Goal: Task Accomplishment & Management: Use online tool/utility

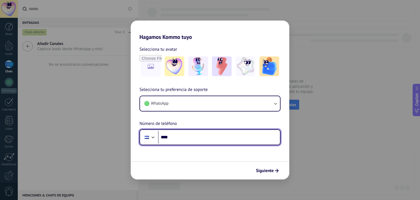
click at [207, 137] on input "****" at bounding box center [219, 137] width 122 height 13
type input "**********"
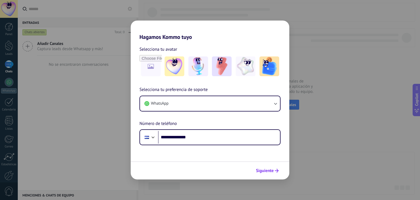
click at [265, 171] on span "Siguiente" at bounding box center [265, 170] width 18 height 4
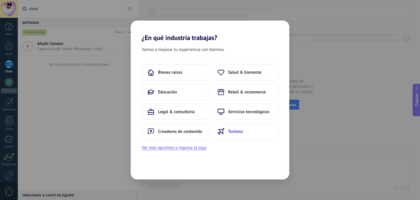
click at [230, 131] on span "Turismo" at bounding box center [235, 130] width 15 height 5
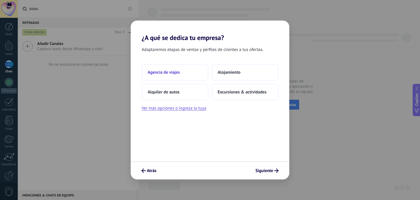
click at [190, 75] on button "Agencia de viajes" at bounding box center [175, 72] width 67 height 16
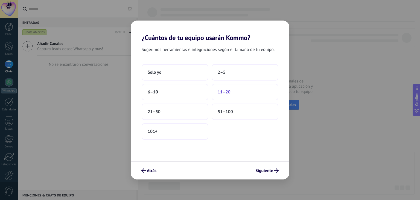
click at [229, 89] on span "11–20" at bounding box center [224, 91] width 13 height 5
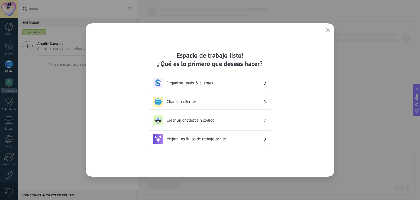
click at [246, 81] on h3 "Organizar leads & clientes" at bounding box center [214, 82] width 97 height 5
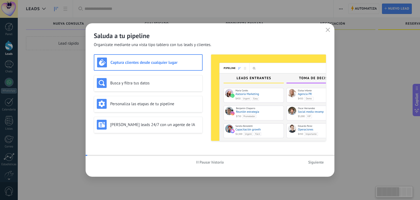
click at [277, 91] on img at bounding box center [268, 97] width 115 height 86
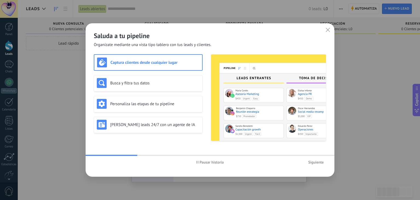
click at [316, 160] on span "Siguiente" at bounding box center [316, 162] width 16 height 4
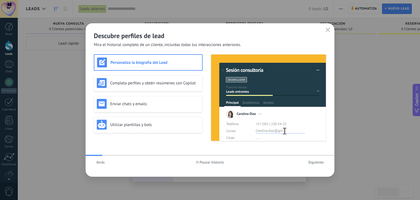
click at [316, 160] on span "Siguiente" at bounding box center [316, 162] width 16 height 4
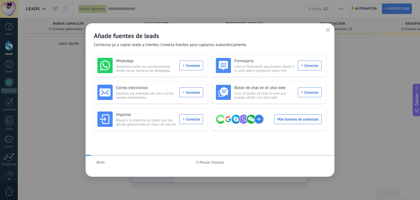
click at [316, 160] on div "Atrás Pausar historia" at bounding box center [210, 162] width 249 height 13
drag, startPoint x: 312, startPoint y: 25, endPoint x: 379, endPoint y: 63, distance: 77.3
click at [379, 63] on div "Añade fuentes de leads Comienza ya a captar leads y clientes. Conecta fuentes p…" at bounding box center [210, 100] width 420 height 200
click at [328, 32] on icon "button" at bounding box center [328, 30] width 4 height 4
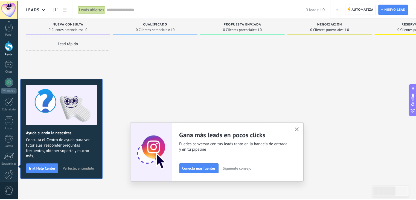
scroll to position [28, 0]
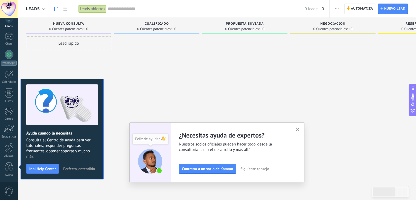
click at [300, 128] on use "button" at bounding box center [298, 129] width 4 height 4
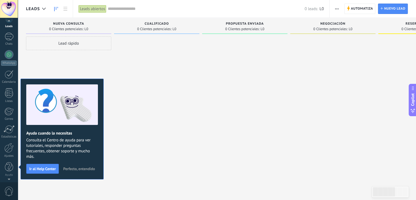
scroll to position [0, 0]
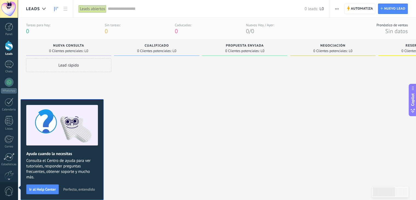
click at [5, 44] on div at bounding box center [9, 45] width 8 height 10
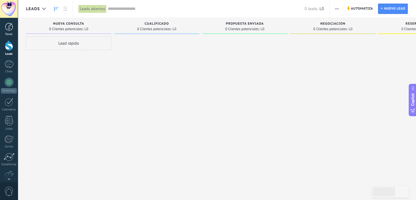
click at [9, 31] on link "Panel" at bounding box center [9, 29] width 18 height 13
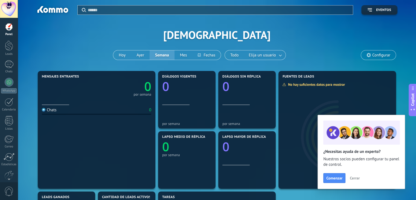
click at [382, 53] on span "Configurar" at bounding box center [381, 55] width 18 height 5
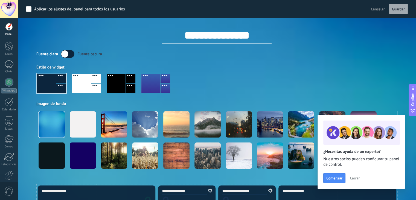
click at [8, 7] on div at bounding box center [9, 9] width 18 height 18
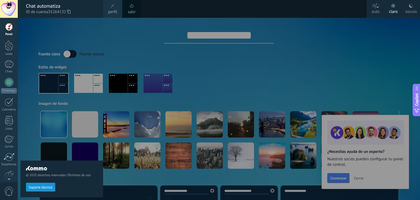
click at [34, 139] on div "© 2025 derechos reservados | Términos de uso Soporte técnico" at bounding box center [62, 109] width 83 height 182
click at [273, 36] on div at bounding box center [228, 100] width 420 height 200
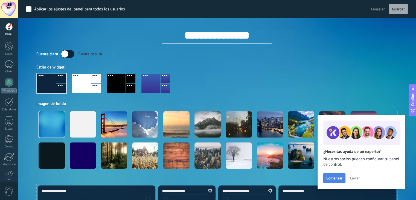
click at [336, 178] on span "Comenzar" at bounding box center [334, 178] width 16 height 4
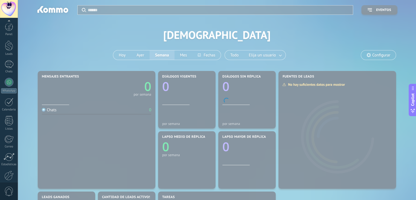
scroll to position [28, 0]
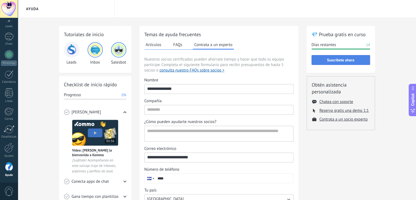
click at [353, 59] on span "Suscríbete ahora" at bounding box center [340, 60] width 27 height 4
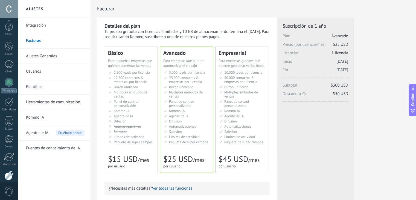
scroll to position [28, 0]
click at [6, 8] on div at bounding box center [9, 9] width 18 height 18
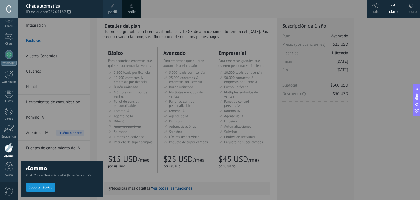
click at [109, 51] on div at bounding box center [228, 100] width 420 height 200
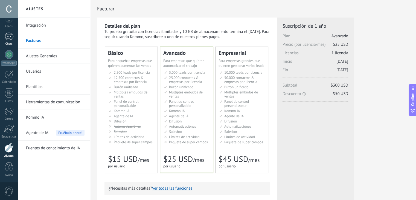
click at [13, 37] on link "Chats" at bounding box center [9, 39] width 18 height 13
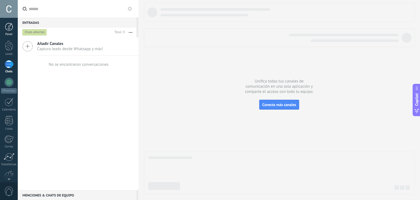
click at [9, 28] on div at bounding box center [9, 27] width 8 height 8
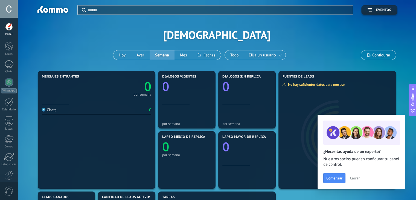
scroll to position [28, 0]
click at [11, 148] on div at bounding box center [8, 148] width 9 height 10
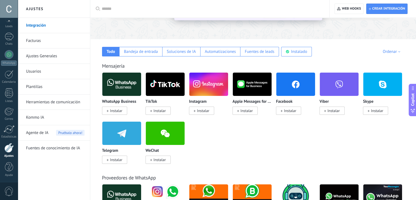
scroll to position [101, 0]
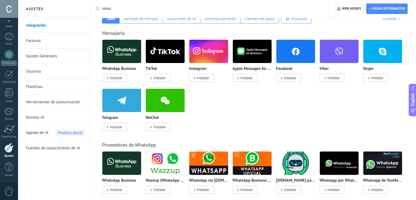
click at [117, 126] on span "Instalar" at bounding box center [116, 126] width 12 height 5
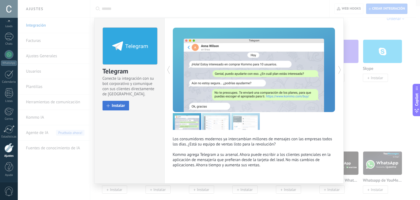
click at [119, 109] on button "Instalar" at bounding box center [116, 106] width 27 height 10
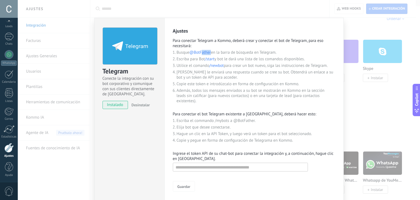
drag, startPoint x: 211, startPoint y: 52, endPoint x: 201, endPoint y: 51, distance: 10.1
click at [201, 51] on li "Busque @BotFather en la barra de búsqueda en Telegram." at bounding box center [256, 52] width 159 height 5
click at [195, 51] on span "@BotFather" at bounding box center [200, 52] width 22 height 5
click at [199, 53] on span "@BotFather" at bounding box center [200, 52] width 22 height 5
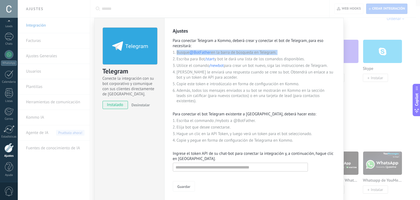
click at [199, 53] on span "@BotFather" at bounding box center [200, 52] width 22 height 5
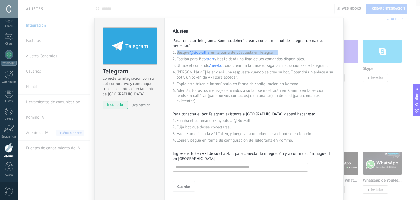
click at [199, 53] on span "@BotFather" at bounding box center [200, 52] width 22 height 5
drag, startPoint x: 211, startPoint y: 52, endPoint x: 191, endPoint y: 51, distance: 20.6
click at [191, 51] on li "Busque @BotFather en la barra de búsqueda en Telegram." at bounding box center [256, 52] width 159 height 5
copy span "@BotFather"
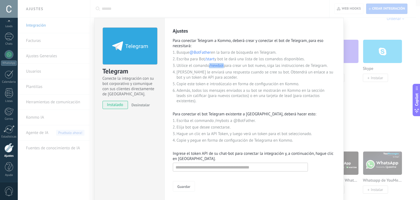
drag, startPoint x: 209, startPoint y: 66, endPoint x: 223, endPoint y: 65, distance: 14.0
click at [223, 65] on span "/newbot" at bounding box center [216, 65] width 14 height 5
copy span "/newbot"
click at [232, 167] on input "text" at bounding box center [240, 166] width 135 height 9
paste input "**********"
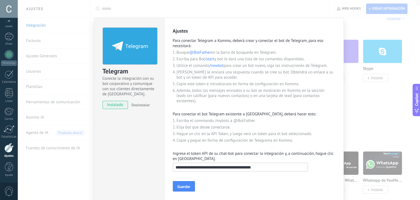
type input "**********"
click at [185, 187] on span "Guardar" at bounding box center [183, 186] width 13 height 4
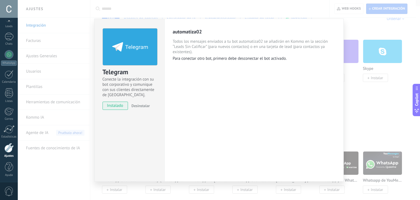
click at [372, 123] on div "Telegram Conecte la integración con su bot corporativo y comunique con sus clie…" at bounding box center [219, 100] width 402 height 200
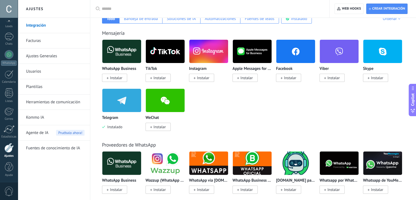
click at [245, 121] on div "WhatsApp Business Instalar TikTok Instalar Instagram Instalar Apple Messages fo…" at bounding box center [256, 88] width 308 height 98
click at [10, 39] on div "1" at bounding box center [9, 37] width 9 height 8
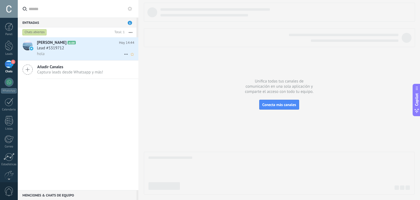
click at [109, 45] on h2 "Luis Zelaya A100" at bounding box center [78, 42] width 82 height 5
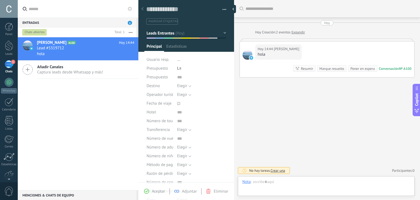
scroll to position [8, 0]
click at [287, 120] on div "Buscar Carga más Hoy Hoy Creación: 2 eventos Expandir Hoy 14:44 Luis Zelaya hol…" at bounding box center [327, 100] width 186 height 200
